Goal: Task Accomplishment & Management: Manage account settings

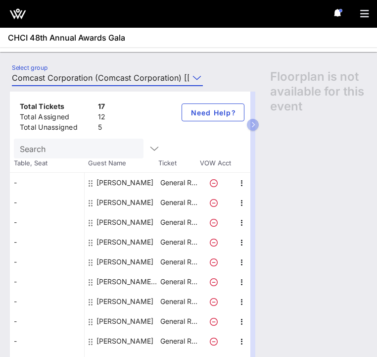
click at [72, 82] on div "Total Tickets 17 Total Assigned 12 Total Unassigned 5 Need Help? Search Table, …" at bounding box center [188, 219] width 377 height 275
click at [72, 79] on input "Comcast Corporation (Comcast Corporation) [[PERSON_NAME], [EMAIL_ADDRESS][DOMAI…" at bounding box center [100, 78] width 177 height 16
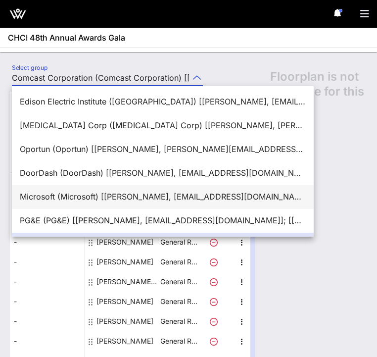
click at [68, 192] on div "Microsoft (Microsoft) [[PERSON_NAME], [EMAIL_ADDRESS][DOMAIN_NAME]]; [[PERSON_N…" at bounding box center [163, 196] width 286 height 9
type input "Microsoft (Microsoft) [[PERSON_NAME], [EMAIL_ADDRESS][DOMAIN_NAME]]; [[PERSON_N…"
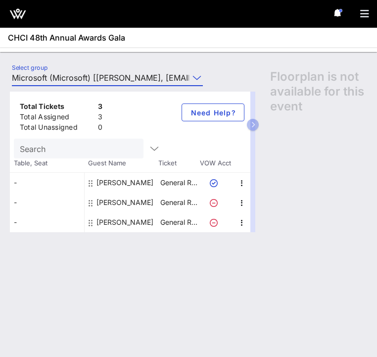
click at [132, 75] on input "Microsoft (Microsoft) [[PERSON_NAME], [EMAIL_ADDRESS][DOMAIN_NAME]]; [[PERSON_N…" at bounding box center [100, 78] width 177 height 16
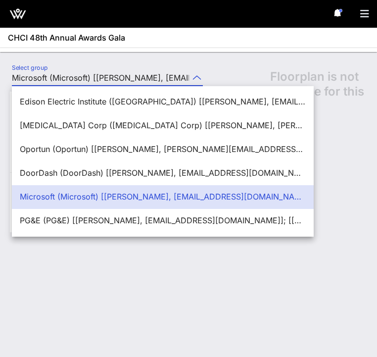
click at [141, 57] on div "Select group Microsoft (Microsoft) [[PERSON_NAME], [EMAIL_ADDRESS][DOMAIN_NAME]…" at bounding box center [188, 204] width 377 height 305
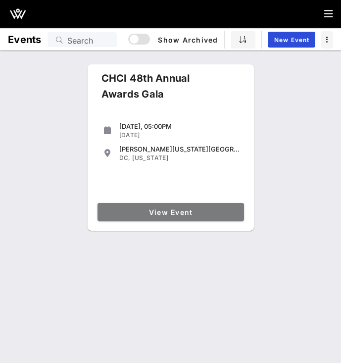
click at [124, 203] on link "View Event" at bounding box center [170, 212] width 146 height 18
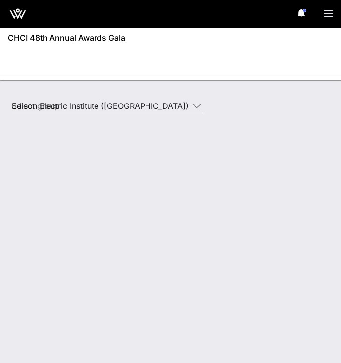
click at [71, 106] on input "Edison Electric Institute ([GEOGRAPHIC_DATA]) [[PERSON_NAME], [EMAIL_ADDRESS][D…" at bounding box center [100, 106] width 177 height 16
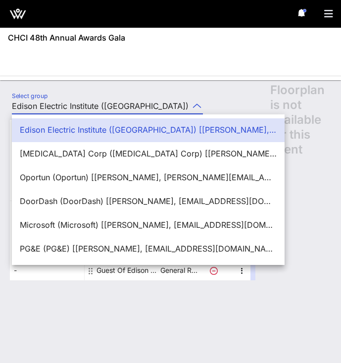
click at [69, 122] on div "Edison Electric Institute ([GEOGRAPHIC_DATA]) [[PERSON_NAME], [EMAIL_ADDRESS][D…" at bounding box center [148, 129] width 257 height 21
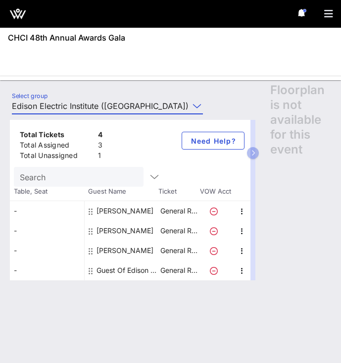
click at [65, 106] on input "Edison Electric Institute ([GEOGRAPHIC_DATA]) [[PERSON_NAME], [EMAIL_ADDRESS][D…" at bounding box center [100, 106] width 177 height 16
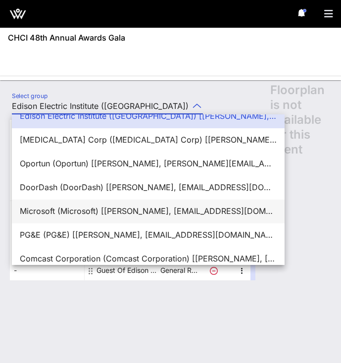
scroll to position [14, 0]
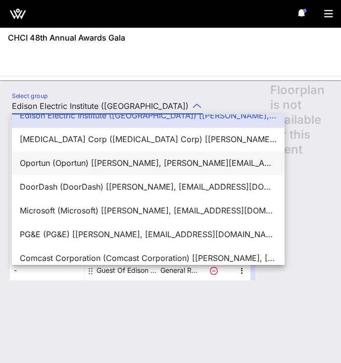
click at [53, 172] on div "Oportun (Oportun) [[PERSON_NAME], [PERSON_NAME][EMAIL_ADDRESS][PERSON_NAME][DOM…" at bounding box center [148, 162] width 257 height 21
type input "Oportun (Oportun) [[PERSON_NAME], [PERSON_NAME][EMAIL_ADDRESS][PERSON_NAME][DOM…"
